Goal: Task Accomplishment & Management: Use online tool/utility

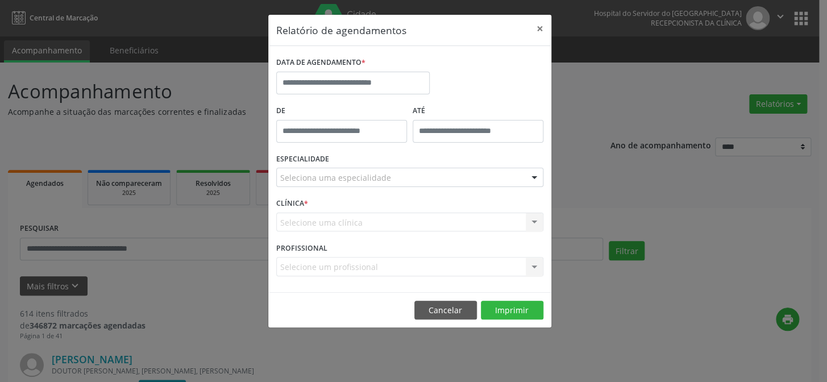
click at [335, 94] on div "DATA DE AGENDAMENTO *" at bounding box center [352, 78] width 159 height 48
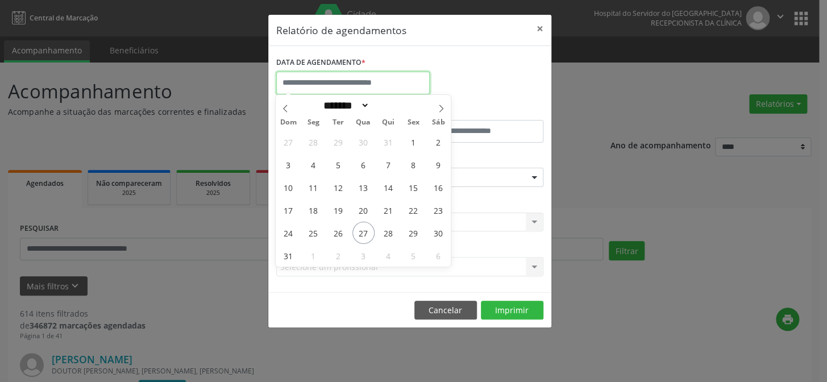
click at [339, 86] on input "text" at bounding box center [352, 83] width 153 height 23
click at [369, 108] on select "******* ********* ***** ***** **** ***** ***** ****** ******** ******* ********…" at bounding box center [344, 105] width 50 height 12
select select "*"
click at [319, 99] on select "******* ********* ***** ***** **** ***** ***** ****** ******** ******* ********…" at bounding box center [344, 105] width 50 height 12
click at [385, 147] on span "4" at bounding box center [388, 142] width 22 height 22
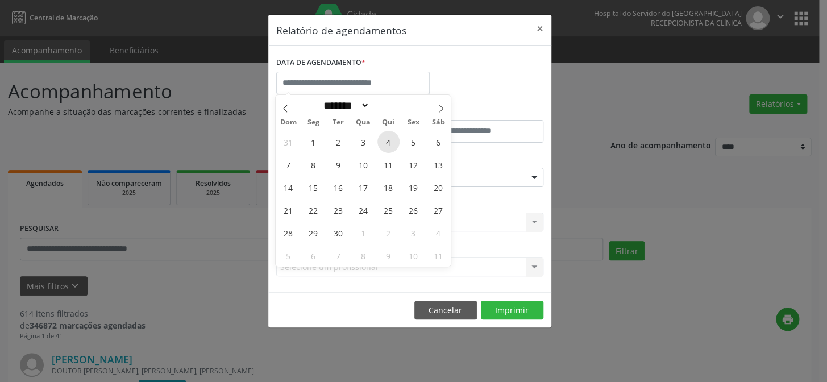
type input "**********"
click at [385, 147] on span "4" at bounding box center [388, 142] width 22 height 22
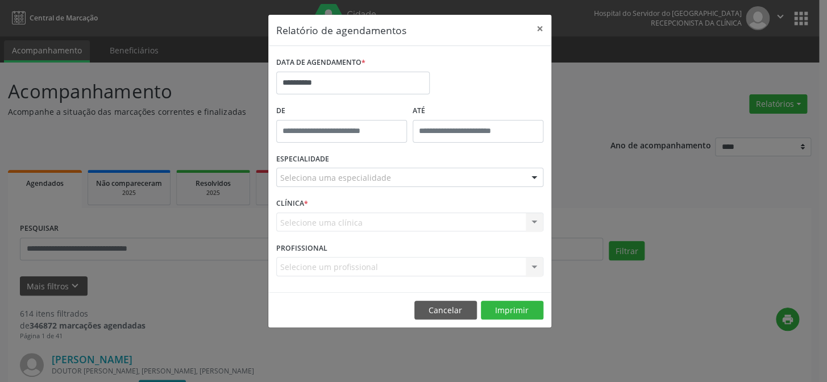
click at [395, 175] on div "Seleciona uma especialidade" at bounding box center [409, 177] width 267 height 19
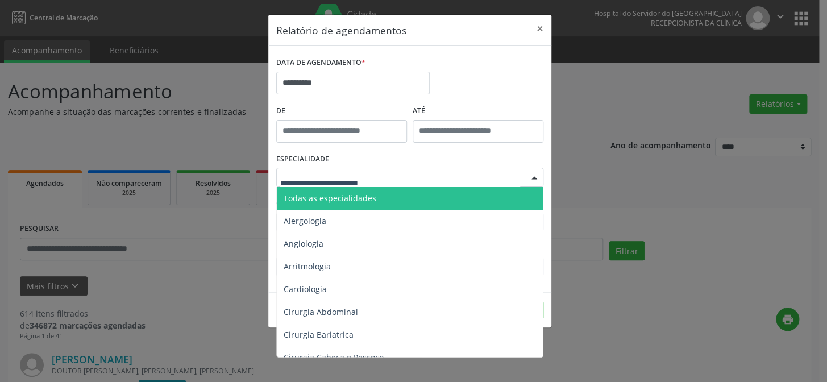
click at [385, 201] on span "Todas as especialidades" at bounding box center [411, 198] width 268 height 23
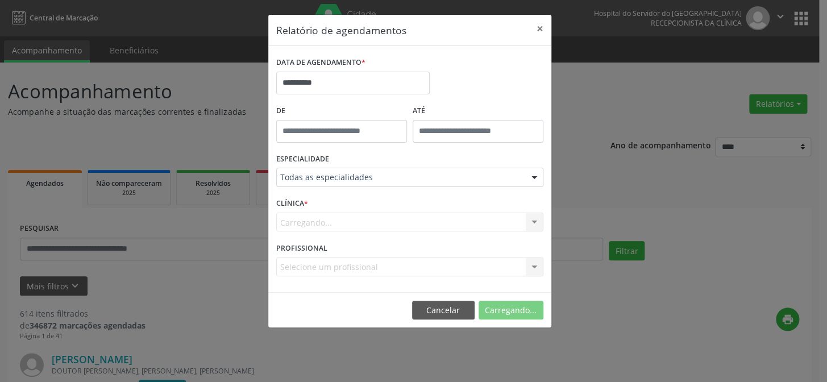
click at [354, 222] on div "Carregando... Nenhum resultado encontrado para: " " Não há nenhuma opção para s…" at bounding box center [409, 221] width 267 height 19
click at [350, 224] on div "Carregando... Nenhum resultado encontrado para: " " Não há nenhuma opção para s…" at bounding box center [409, 221] width 267 height 19
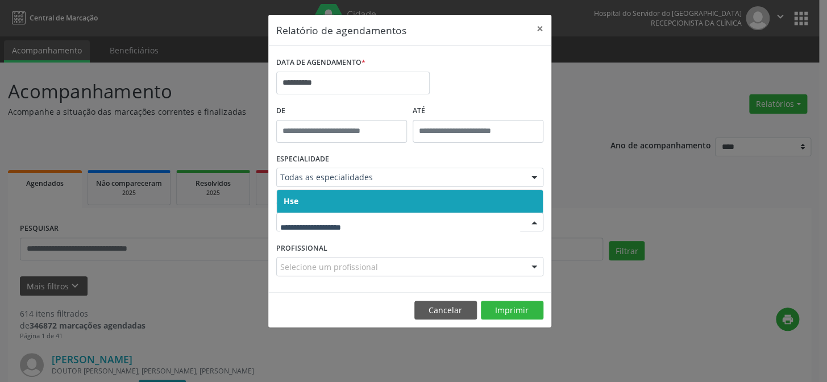
click at [327, 202] on span "Hse" at bounding box center [410, 201] width 266 height 23
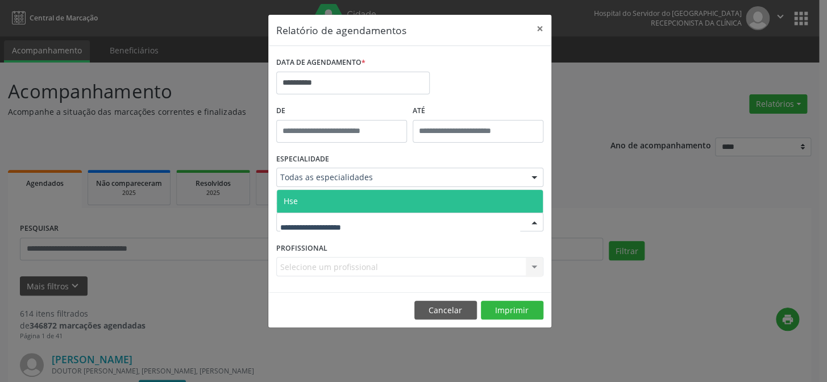
click at [317, 201] on span "Hse" at bounding box center [410, 201] width 266 height 23
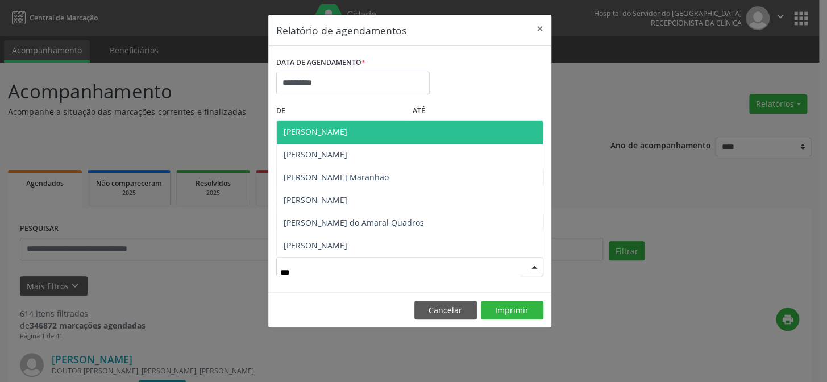
type input "****"
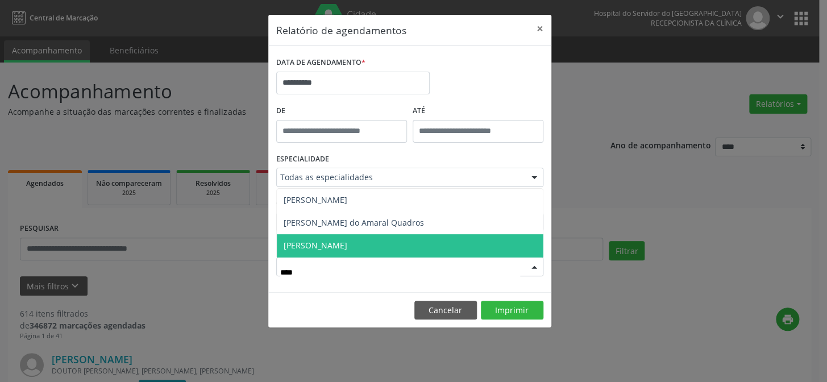
click at [347, 240] on span "[PERSON_NAME]" at bounding box center [316, 245] width 64 height 11
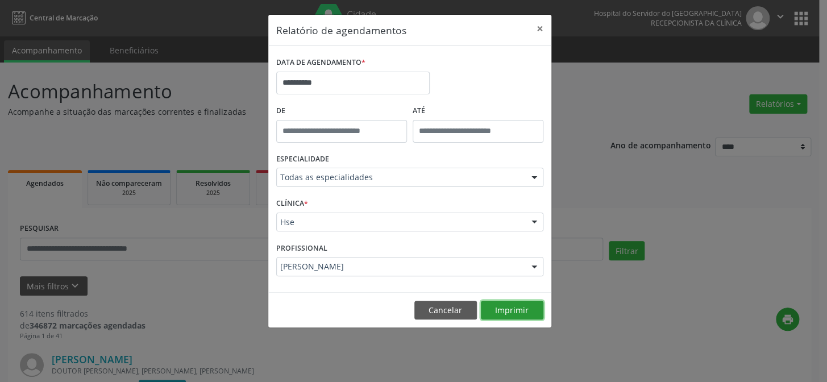
click at [508, 307] on button "Imprimir" at bounding box center [512, 310] width 62 height 19
click at [540, 26] on button "×" at bounding box center [539, 29] width 23 height 28
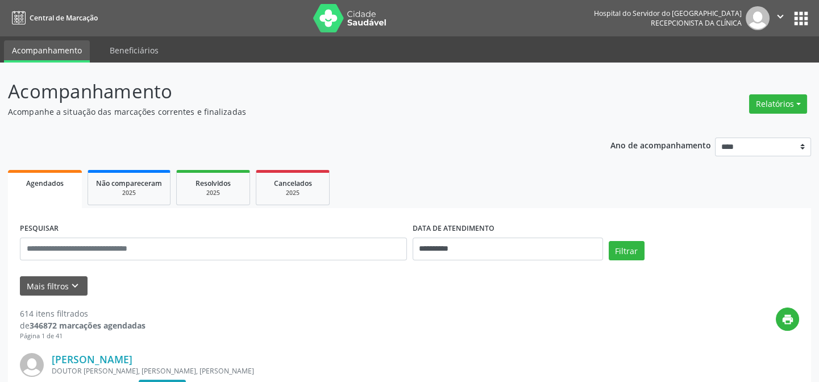
click at [357, 19] on img at bounding box center [350, 18] width 74 height 28
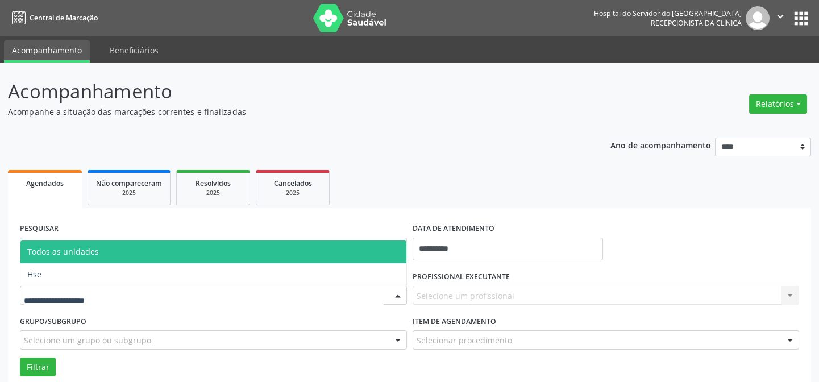
click at [97, 287] on div at bounding box center [213, 295] width 387 height 19
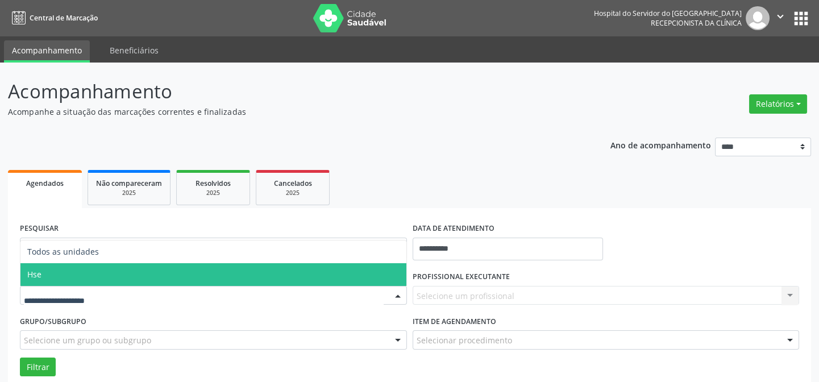
click at [85, 266] on span "Hse" at bounding box center [213, 274] width 386 height 23
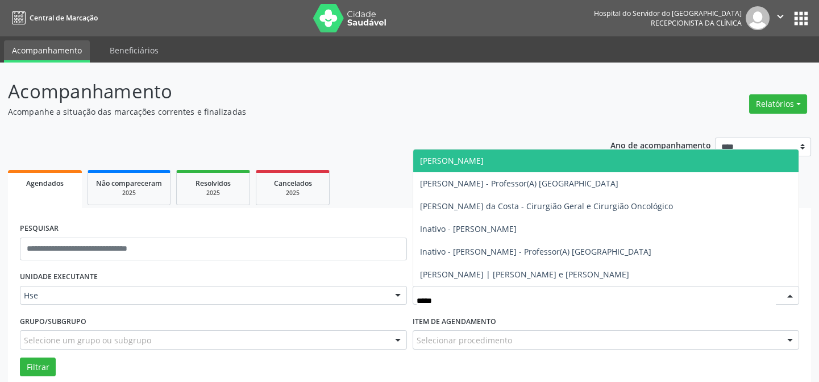
type input "******"
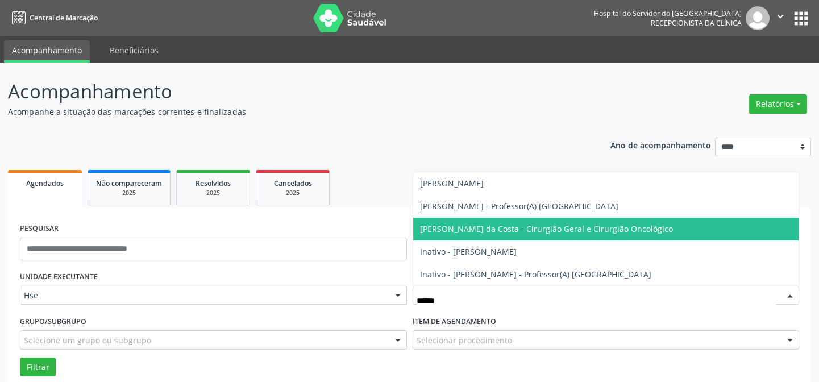
click at [522, 231] on span "[PERSON_NAME] da Costa - Cirurgião Geral e Cirurgião Oncológico" at bounding box center [546, 228] width 253 height 11
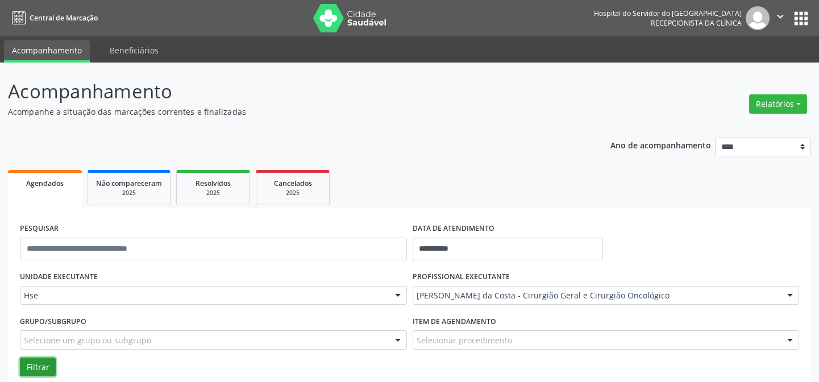
click at [23, 368] on button "Filtrar" at bounding box center [38, 366] width 36 height 19
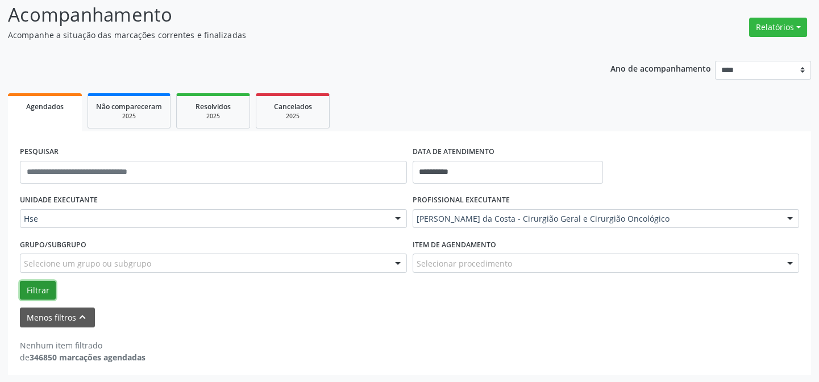
click at [38, 290] on button "Filtrar" at bounding box center [38, 290] width 36 height 19
click at [449, 168] on input "**********" at bounding box center [507, 172] width 190 height 23
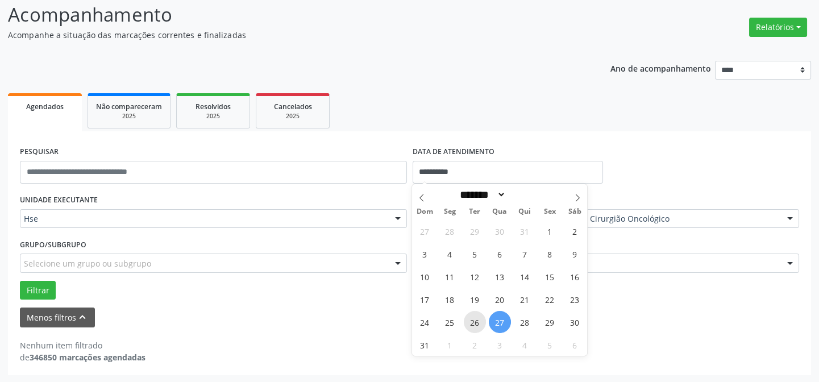
click at [472, 326] on span "26" at bounding box center [475, 322] width 22 height 22
type input "**********"
click at [472, 326] on span "26" at bounding box center [475, 322] width 22 height 22
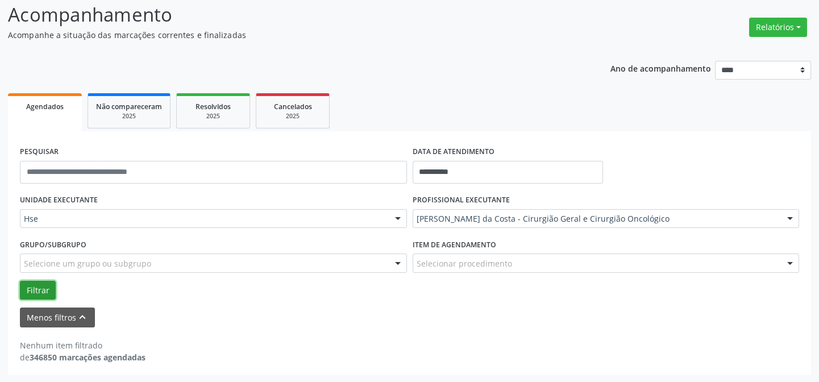
click at [45, 293] on button "Filtrar" at bounding box center [38, 290] width 36 height 19
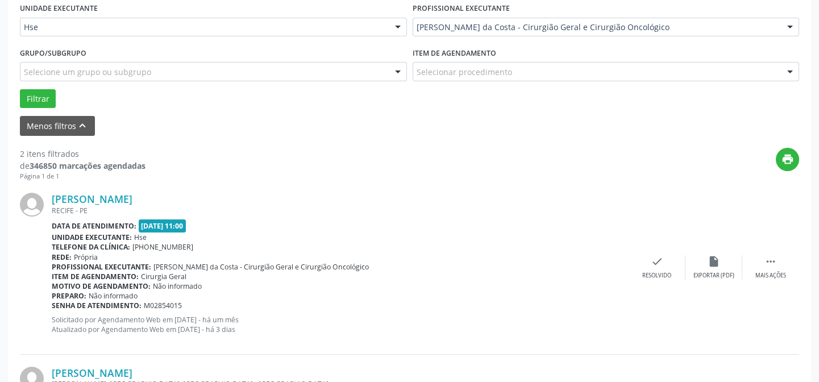
scroll to position [432, 0]
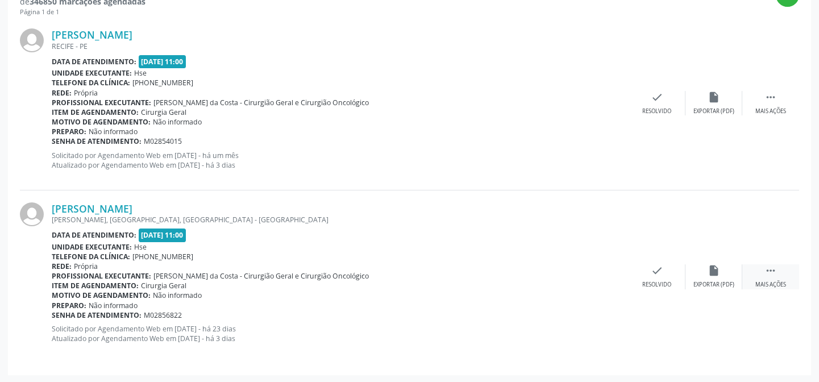
click at [768, 282] on div "Mais ações" at bounding box center [770, 285] width 31 height 8
click at [734, 283] on div "Não compareceu" at bounding box center [713, 285] width 48 height 8
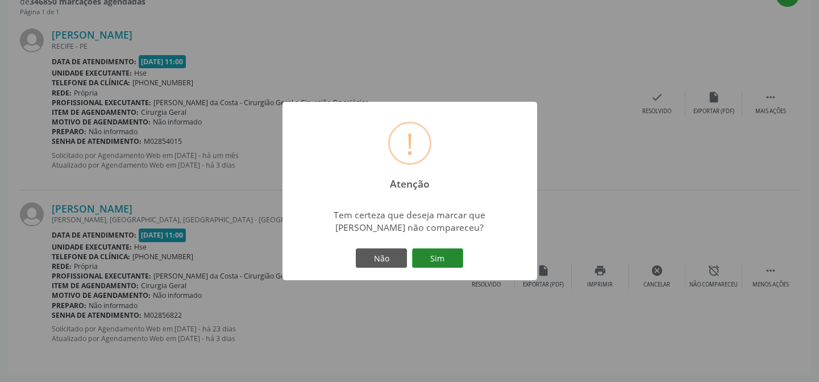
click at [440, 254] on button "Sim" at bounding box center [437, 257] width 51 height 19
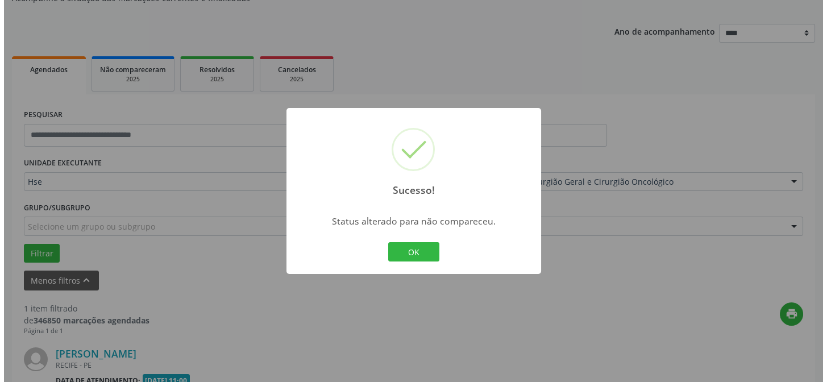
scroll to position [260, 0]
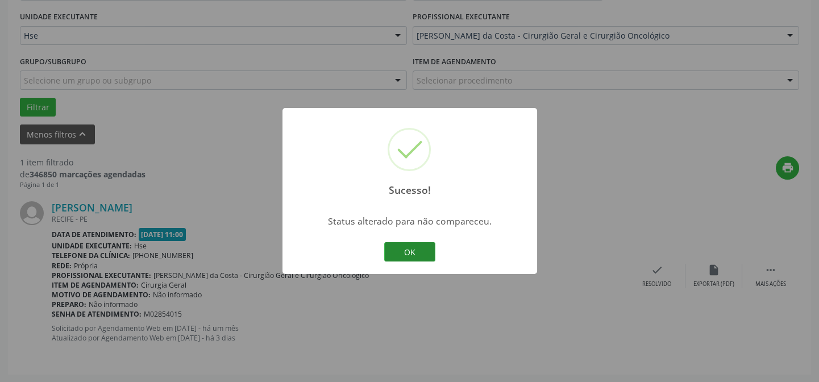
click at [429, 252] on button "OK" at bounding box center [409, 251] width 51 height 19
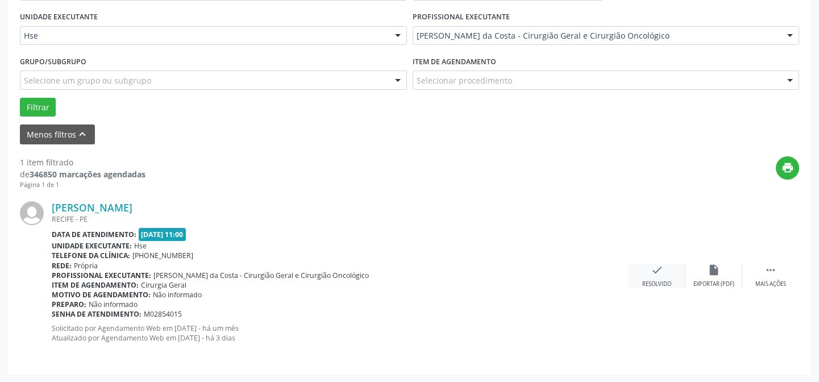
click at [648, 276] on div "check Resolvido" at bounding box center [656, 276] width 57 height 24
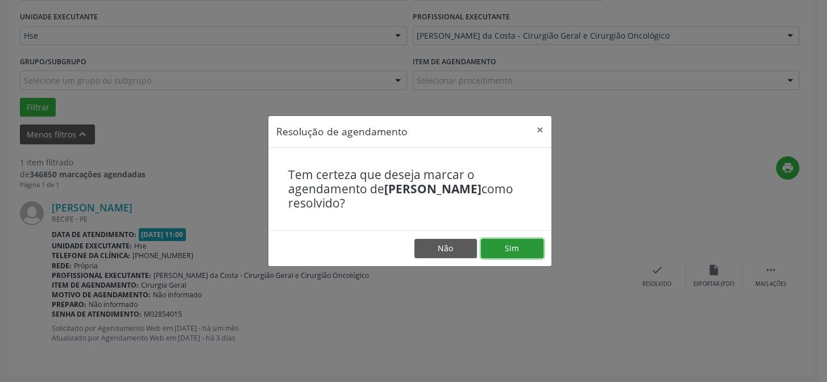
click at [523, 241] on button "Sim" at bounding box center [512, 248] width 62 height 19
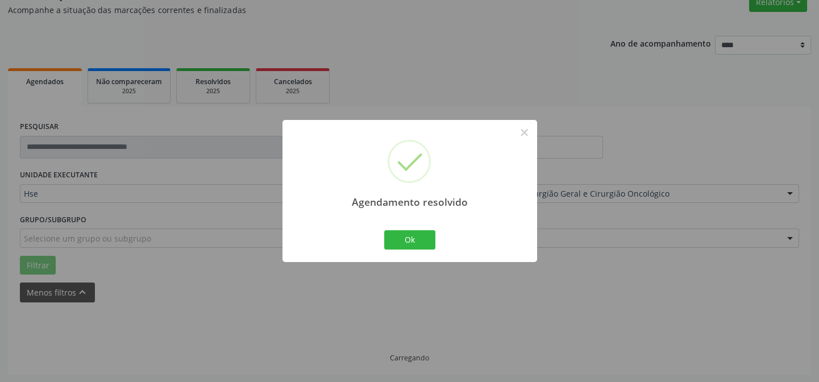
scroll to position [77, 0]
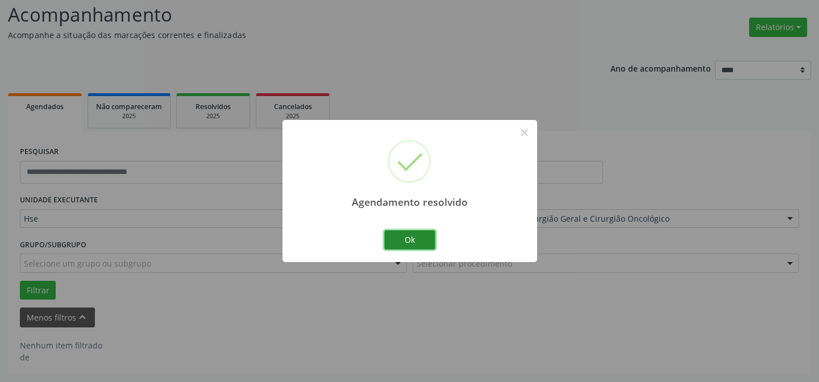
click at [410, 244] on button "Ok" at bounding box center [409, 239] width 51 height 19
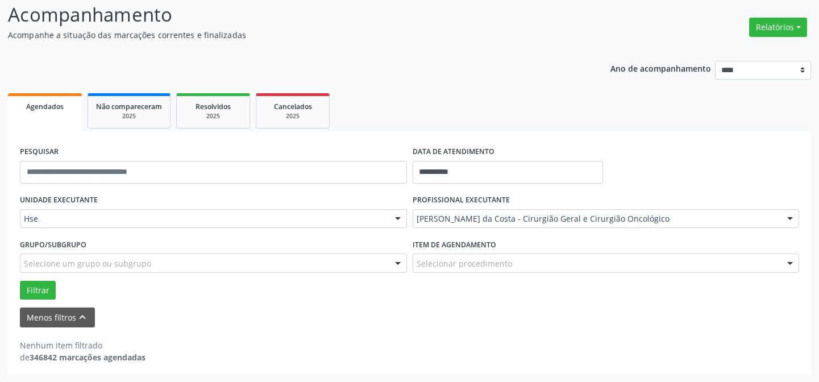
scroll to position [0, 0]
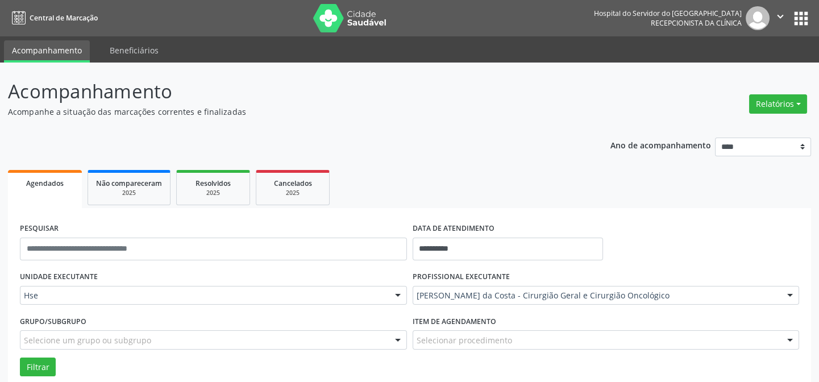
click at [346, 20] on img at bounding box center [350, 18] width 74 height 28
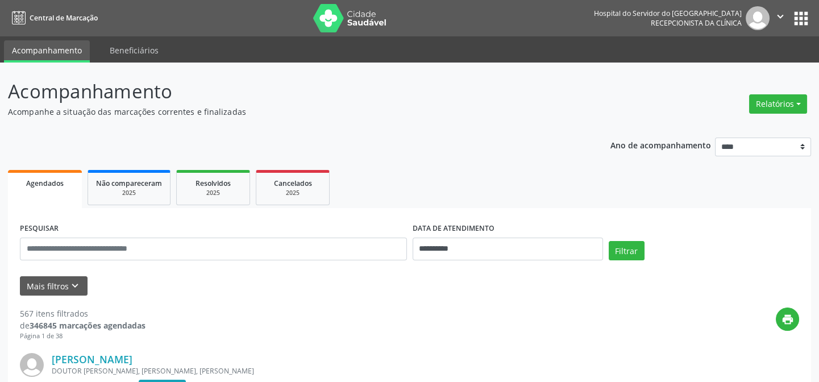
drag, startPoint x: 0, startPoint y: 388, endPoint x: 232, endPoint y: 145, distance: 335.9
